Goal: Transaction & Acquisition: Purchase product/service

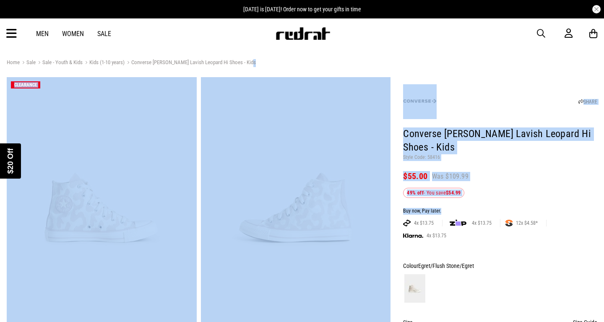
drag, startPoint x: 604, startPoint y: 38, endPoint x: 604, endPoint y: 52, distance: 13.4
click at [596, 52] on div "Close dialog UNLOCK $20 OFF WHEN YOU JOIN THE CREW Sign up to receive email & S…" at bounding box center [302, 161] width 604 height 322
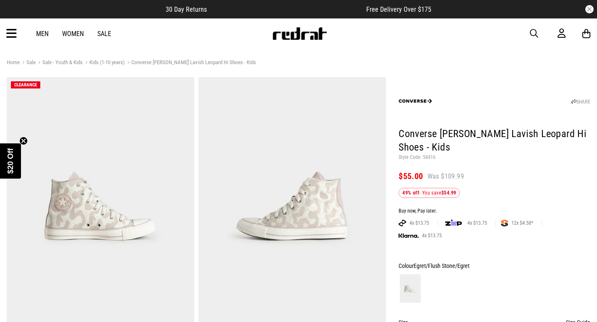
click at [570, 65] on div "Home Sale Sale - Youth & Kids Kids (1-10 years) Converse Chuck Taylor Lavish Le…" at bounding box center [298, 62] width 583 height 9
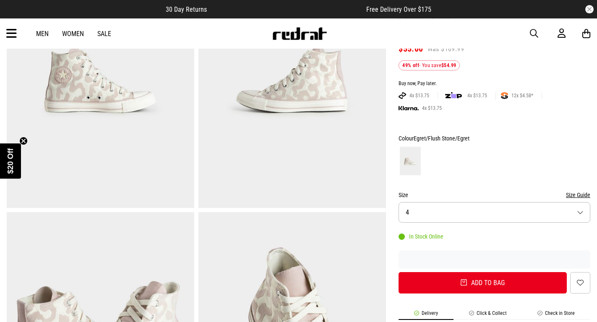
scroll to position [128, 0]
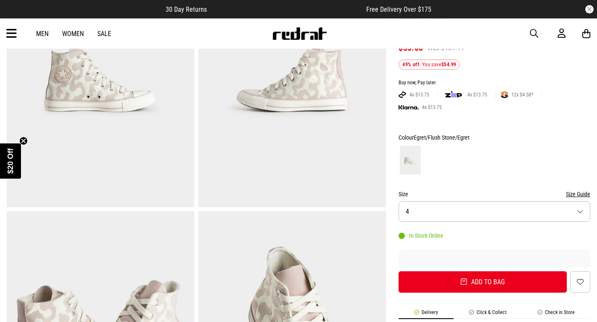
drag, startPoint x: 545, startPoint y: 201, endPoint x: 543, endPoint y: 214, distance: 13.2
click at [543, 214] on div "Size Size Guide Size 4" at bounding box center [494, 205] width 192 height 33
click at [543, 214] on button "Size 4" at bounding box center [494, 211] width 192 height 21
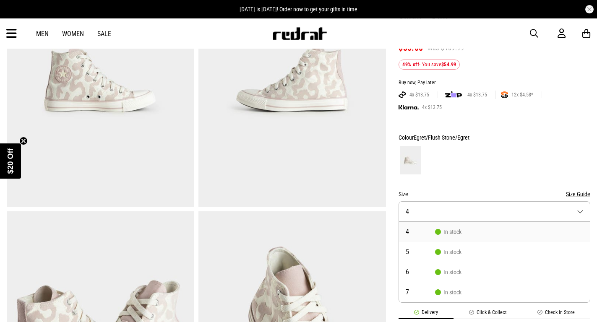
click at [579, 195] on button "Size Guide" at bounding box center [578, 194] width 24 height 10
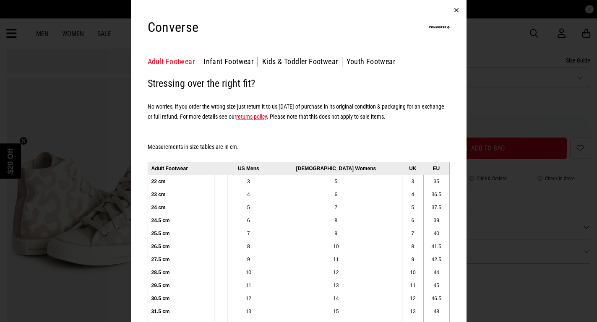
scroll to position [264, 0]
click at [449, 11] on button "button" at bounding box center [456, 10] width 20 height 20
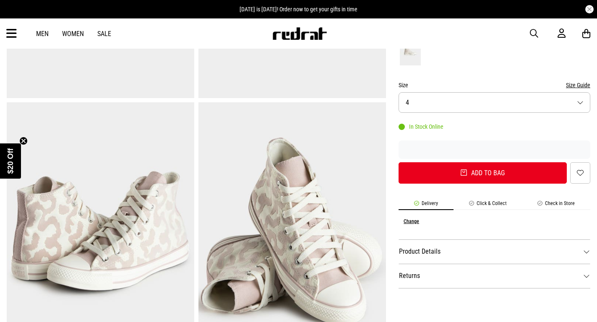
scroll to position [238, 0]
click at [557, 99] on button "Size 4" at bounding box center [494, 102] width 192 height 21
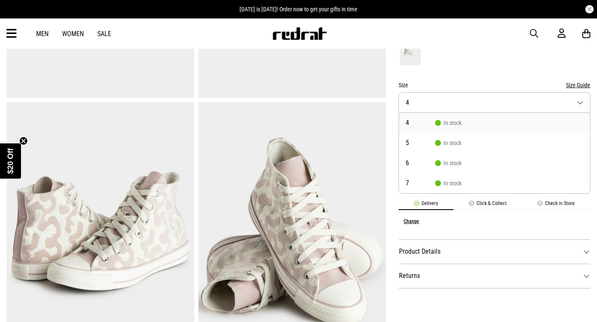
click at [557, 99] on button "Size 4" at bounding box center [494, 102] width 192 height 21
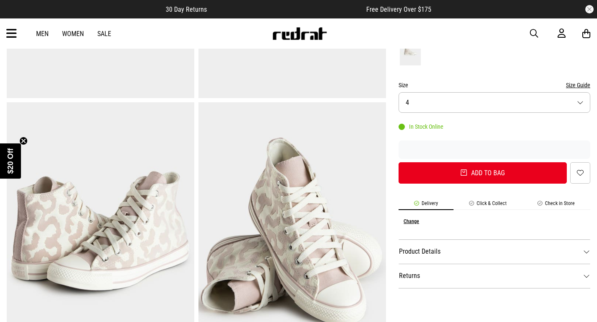
click at [581, 86] on button "Size Guide" at bounding box center [578, 85] width 24 height 10
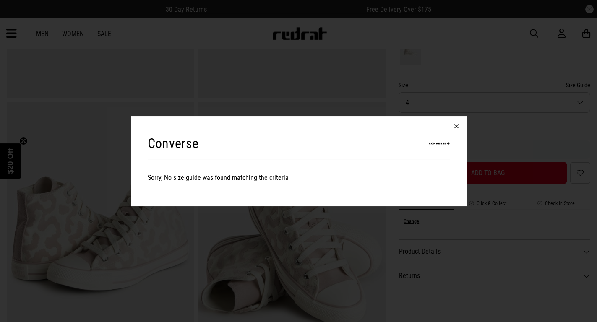
scroll to position [0, 0]
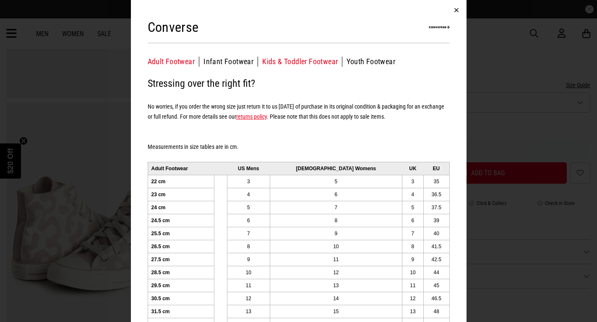
click at [262, 59] on button "Kids & Toddler Footwear" at bounding box center [302, 62] width 80 height 10
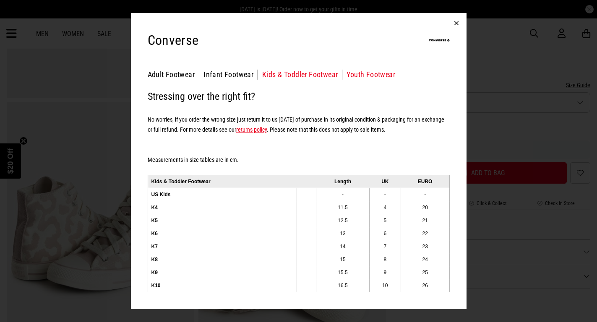
click at [372, 78] on button "Youth Footwear" at bounding box center [370, 75] width 49 height 10
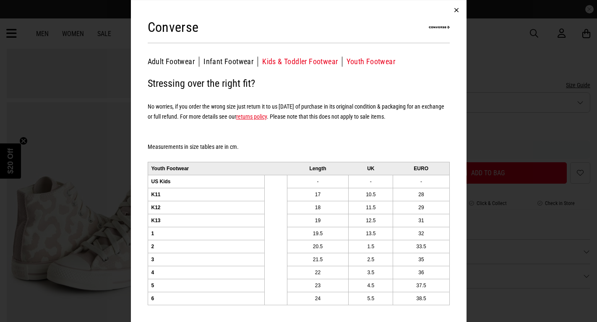
click at [303, 63] on button "Kids & Toddler Footwear" at bounding box center [302, 62] width 80 height 10
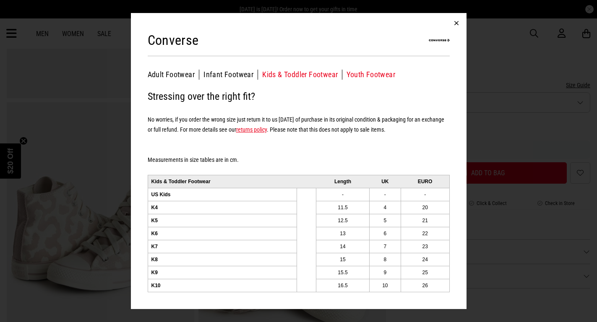
click at [376, 74] on button "Youth Footwear" at bounding box center [370, 75] width 49 height 10
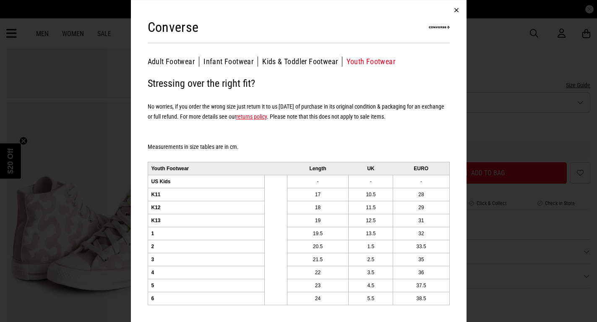
click at [454, 12] on button "button" at bounding box center [456, 10] width 20 height 20
